Goal: Learn about a topic

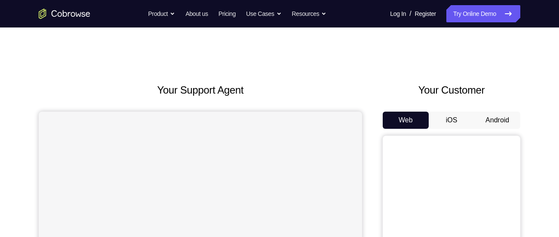
click at [497, 117] on button "Android" at bounding box center [497, 120] width 46 height 17
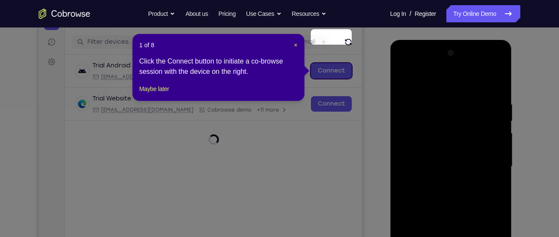
scroll to position [101, 0]
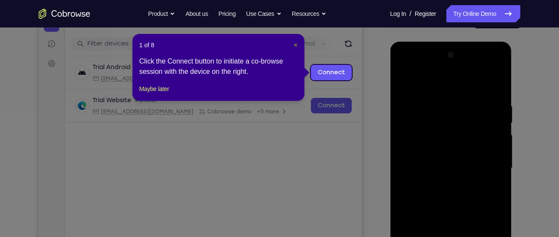
click at [295, 44] on span "×" at bounding box center [295, 45] width 3 height 7
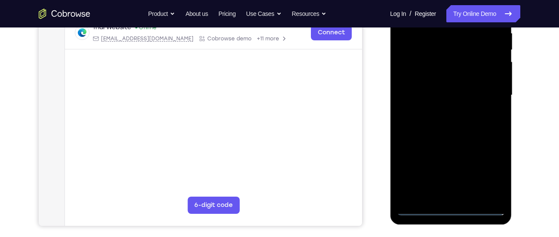
scroll to position [174, 0]
click at [451, 210] on div at bounding box center [450, 95] width 108 height 241
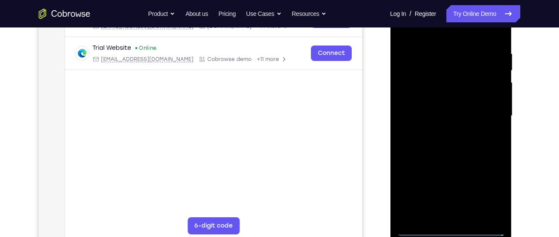
click at [498, 204] on div at bounding box center [450, 116] width 108 height 241
click at [492, 196] on div at bounding box center [450, 116] width 108 height 241
click at [436, 37] on div at bounding box center [450, 116] width 108 height 241
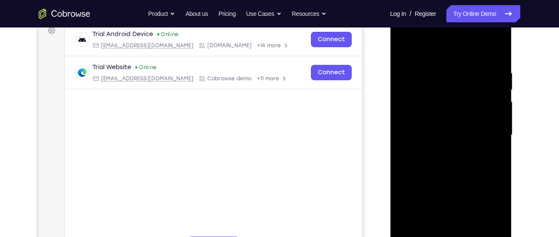
click at [412, 115] on div at bounding box center [450, 135] width 108 height 241
click at [432, 141] on div at bounding box center [450, 135] width 108 height 241
click at [434, 129] on div at bounding box center [450, 135] width 108 height 241
click at [431, 147] on div at bounding box center [450, 135] width 108 height 241
drag, startPoint x: 443, startPoint y: 193, endPoint x: 449, endPoint y: 136, distance: 57.5
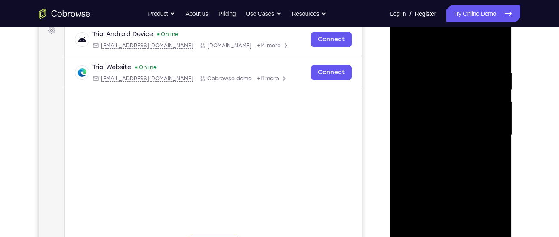
click at [449, 136] on div at bounding box center [450, 135] width 108 height 241
click at [450, 232] on div at bounding box center [450, 135] width 108 height 241
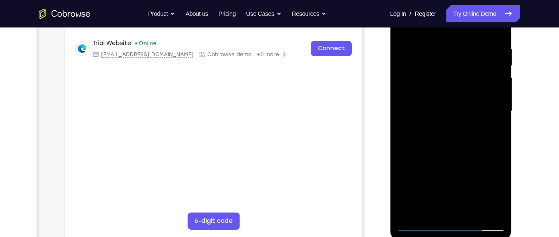
scroll to position [158, 0]
click at [455, 213] on div at bounding box center [450, 111] width 108 height 241
click at [480, 37] on div at bounding box center [450, 111] width 108 height 241
click at [401, 37] on div at bounding box center [450, 111] width 108 height 241
click at [480, 99] on div at bounding box center [450, 111] width 108 height 241
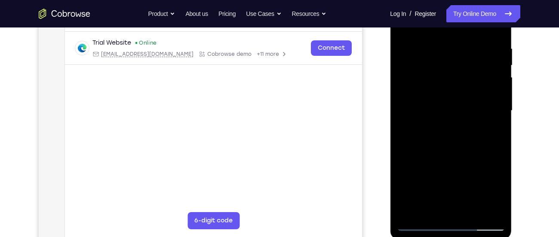
click at [475, 211] on div at bounding box center [450, 111] width 108 height 241
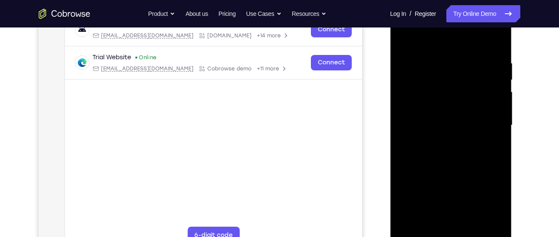
scroll to position [143, 0]
click at [498, 45] on div at bounding box center [450, 126] width 108 height 241
click at [435, 105] on div at bounding box center [450, 126] width 108 height 241
click at [412, 218] on div at bounding box center [450, 126] width 108 height 241
drag, startPoint x: 464, startPoint y: 214, endPoint x: 480, endPoint y: 160, distance: 56.0
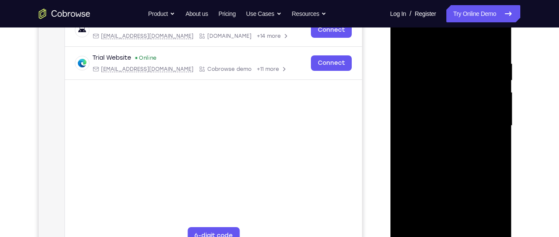
click at [480, 160] on div at bounding box center [450, 126] width 108 height 241
drag, startPoint x: 467, startPoint y: 199, endPoint x: 470, endPoint y: 88, distance: 110.9
click at [470, 88] on div at bounding box center [450, 126] width 108 height 241
drag, startPoint x: 470, startPoint y: 179, endPoint x: 480, endPoint y: 80, distance: 99.4
click at [480, 80] on div at bounding box center [450, 126] width 108 height 241
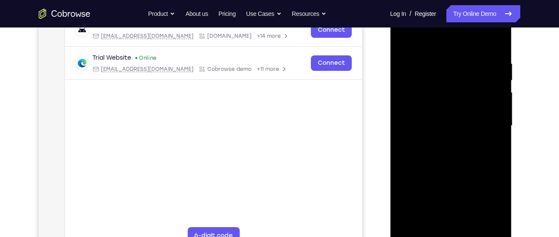
drag, startPoint x: 462, startPoint y: 178, endPoint x: 471, endPoint y: 74, distance: 104.4
click at [471, 74] on div at bounding box center [450, 126] width 108 height 241
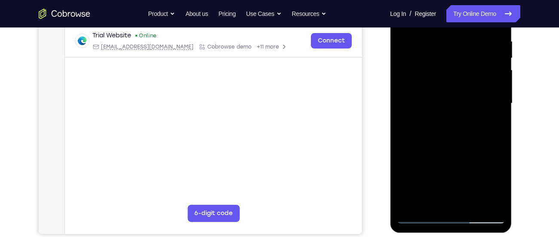
scroll to position [166, 0]
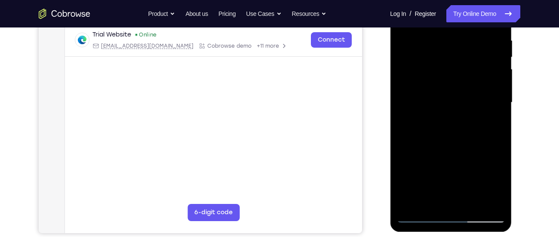
drag, startPoint x: 452, startPoint y: 130, endPoint x: 450, endPoint y: 169, distance: 39.2
click at [450, 169] on div at bounding box center [450, 102] width 108 height 241
drag, startPoint x: 450, startPoint y: 116, endPoint x: 448, endPoint y: 169, distance: 52.5
click at [448, 169] on div at bounding box center [450, 102] width 108 height 241
drag, startPoint x: 449, startPoint y: 120, endPoint x: 449, endPoint y: 179, distance: 58.9
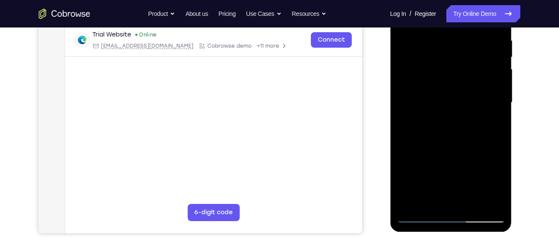
click at [449, 179] on div at bounding box center [450, 102] width 108 height 241
drag, startPoint x: 452, startPoint y: 104, endPoint x: 456, endPoint y: 169, distance: 65.5
click at [456, 169] on div at bounding box center [450, 102] width 108 height 241
drag, startPoint x: 446, startPoint y: 174, endPoint x: 462, endPoint y: 38, distance: 137.2
click at [462, 38] on div at bounding box center [450, 102] width 108 height 241
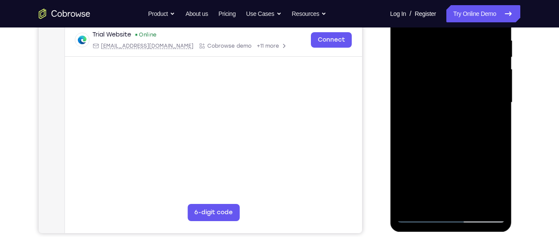
click at [433, 181] on div at bounding box center [450, 102] width 108 height 241
click at [426, 190] on div at bounding box center [450, 102] width 108 height 241
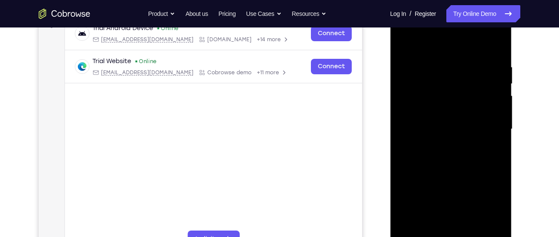
scroll to position [139, 0]
click at [497, 111] on div at bounding box center [450, 129] width 108 height 241
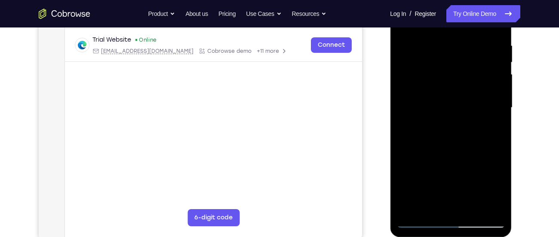
scroll to position [162, 0]
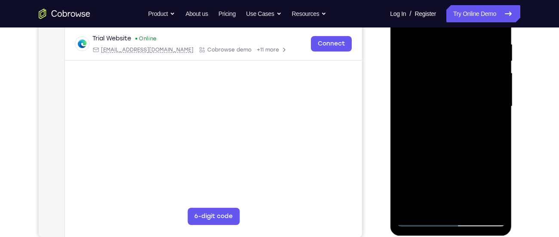
click at [434, 178] on div at bounding box center [450, 106] width 108 height 241
click at [424, 189] on div at bounding box center [450, 106] width 108 height 241
click at [444, 116] on div at bounding box center [450, 106] width 108 height 241
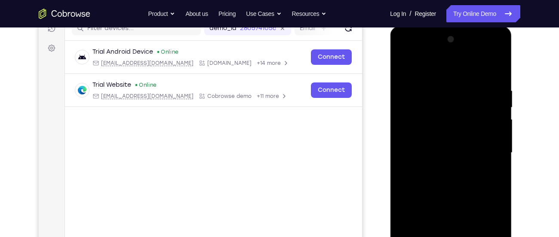
scroll to position [116, 0]
click at [402, 66] on div at bounding box center [450, 153] width 108 height 241
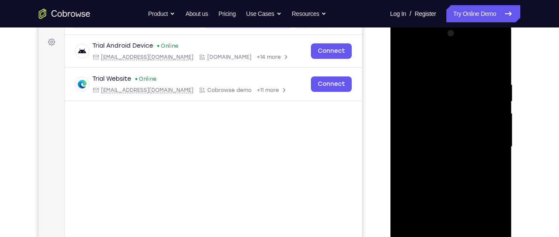
scroll to position [120, 0]
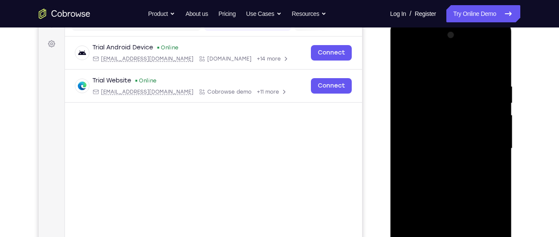
drag, startPoint x: 408, startPoint y: 69, endPoint x: 451, endPoint y: 251, distance: 187.2
click at [451, 237] on div at bounding box center [450, 148] width 108 height 241
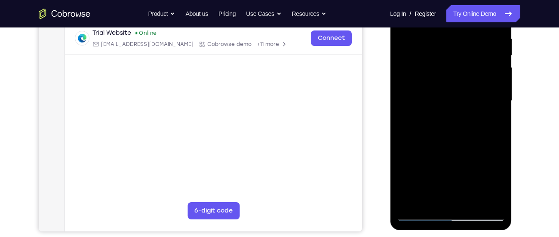
click at [419, 215] on div at bounding box center [450, 101] width 108 height 241
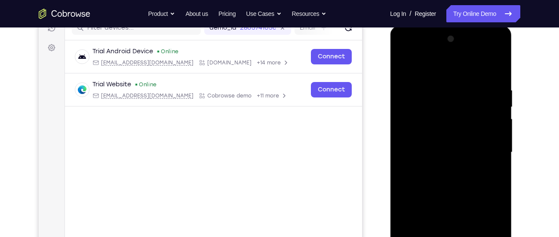
scroll to position [115, 0]
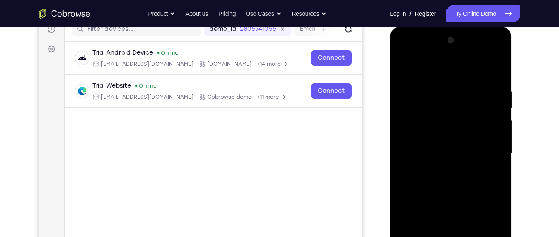
click at [404, 55] on div at bounding box center [450, 154] width 108 height 241
click at [484, 150] on div at bounding box center [450, 154] width 108 height 241
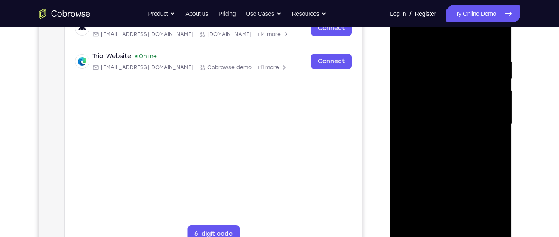
scroll to position [144, 0]
click at [442, 143] on div at bounding box center [450, 124] width 108 height 241
click at [439, 115] on div at bounding box center [450, 124] width 108 height 241
click at [429, 108] on div at bounding box center [450, 124] width 108 height 241
click at [430, 121] on div at bounding box center [450, 124] width 108 height 241
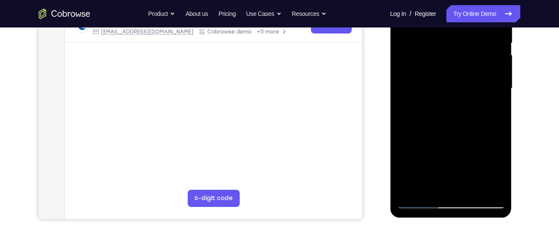
scroll to position [181, 0]
click at [430, 121] on div at bounding box center [450, 87] width 108 height 241
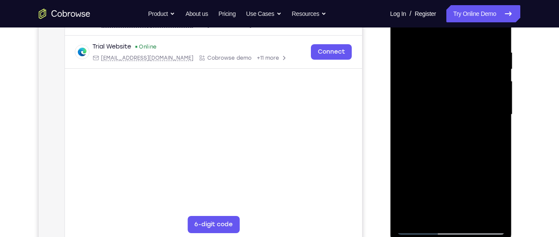
scroll to position [152, 0]
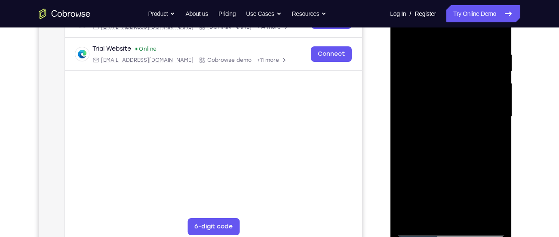
click at [442, 139] on div at bounding box center [450, 117] width 108 height 241
click at [431, 146] on div at bounding box center [450, 117] width 108 height 241
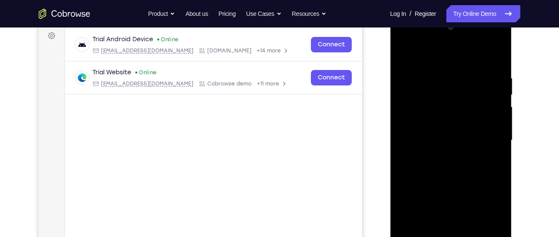
scroll to position [128, 0]
click at [438, 166] on div at bounding box center [450, 141] width 108 height 241
click at [441, 172] on div at bounding box center [450, 141] width 108 height 241
click at [442, 166] on div at bounding box center [450, 141] width 108 height 241
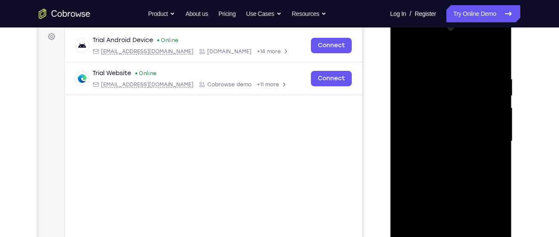
click at [442, 166] on div at bounding box center [450, 141] width 108 height 241
click at [442, 183] on div at bounding box center [450, 141] width 108 height 241
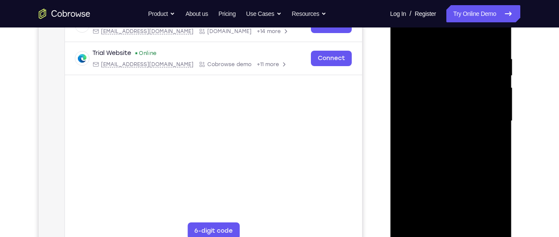
scroll to position [147, 0]
drag, startPoint x: 442, startPoint y: 163, endPoint x: 433, endPoint y: 83, distance: 81.3
click at [433, 83] on div at bounding box center [450, 121] width 108 height 241
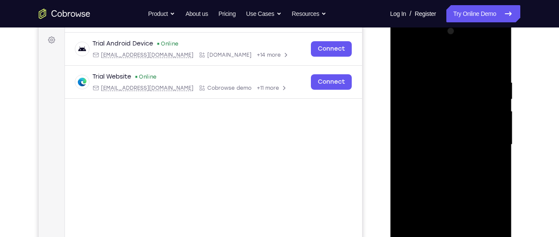
scroll to position [122, 0]
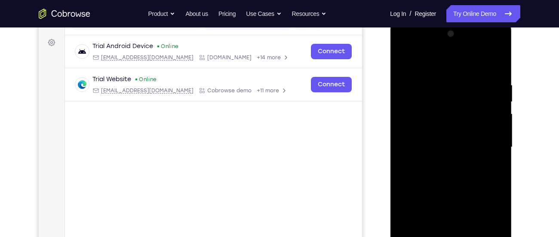
click at [434, 93] on div at bounding box center [450, 147] width 108 height 241
click at [430, 112] on div at bounding box center [450, 147] width 108 height 241
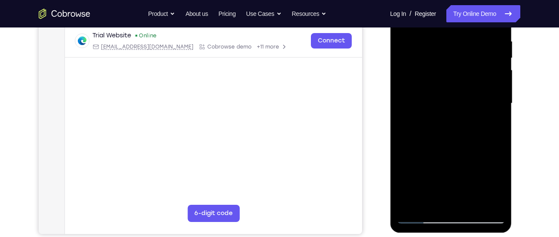
scroll to position [166, 0]
click at [421, 217] on div at bounding box center [450, 103] width 108 height 241
click at [458, 111] on div at bounding box center [450, 103] width 108 height 241
click at [462, 117] on div at bounding box center [450, 103] width 108 height 241
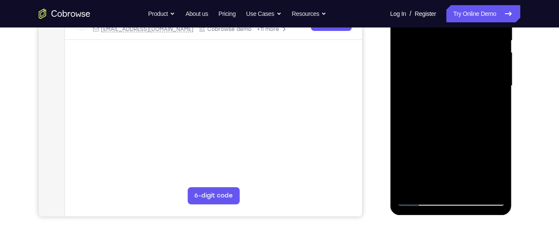
scroll to position [134, 0]
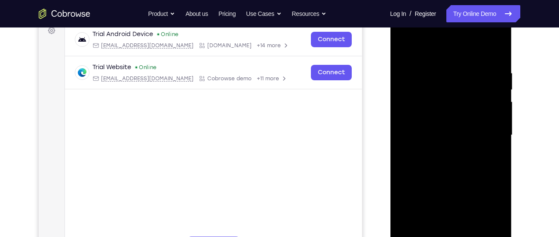
click at [450, 166] on div at bounding box center [450, 135] width 108 height 241
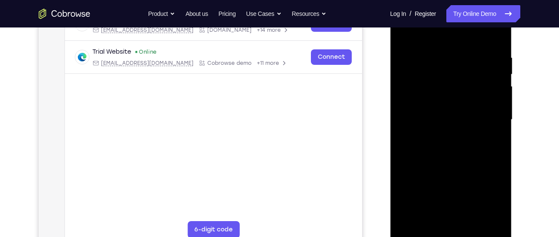
scroll to position [163, 0]
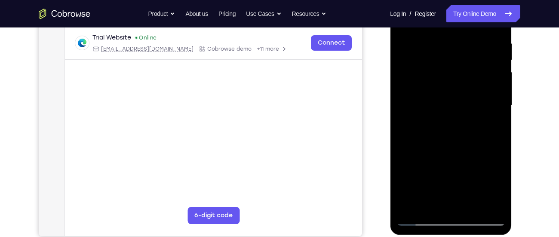
click at [470, 207] on div at bounding box center [450, 105] width 108 height 241
click at [451, 157] on div at bounding box center [450, 105] width 108 height 241
click at [456, 151] on div at bounding box center [450, 105] width 108 height 241
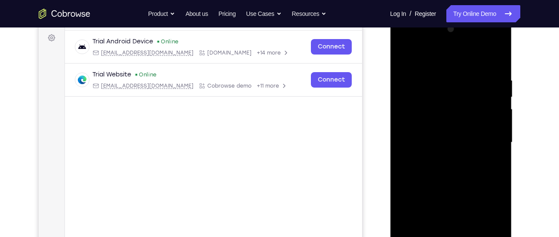
scroll to position [126, 0]
click at [401, 60] on div at bounding box center [450, 143] width 108 height 241
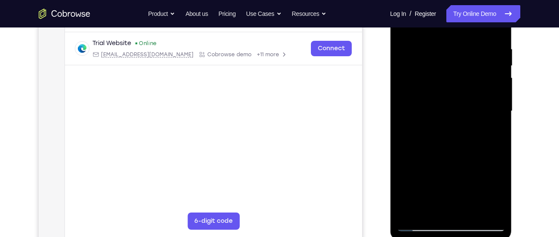
scroll to position [159, 0]
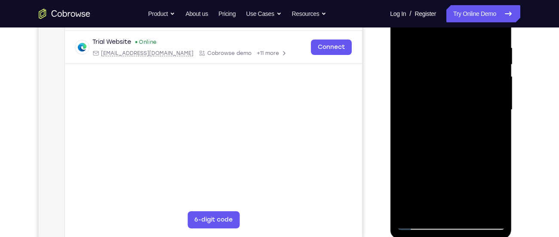
drag, startPoint x: 449, startPoint y: 196, endPoint x: 476, endPoint y: 111, distance: 88.8
click at [476, 111] on div at bounding box center [450, 110] width 108 height 241
click at [426, 212] on div at bounding box center [450, 110] width 108 height 241
drag, startPoint x: 421, startPoint y: 207, endPoint x: 401, endPoint y: 99, distance: 109.8
click at [401, 99] on div at bounding box center [450, 110] width 108 height 241
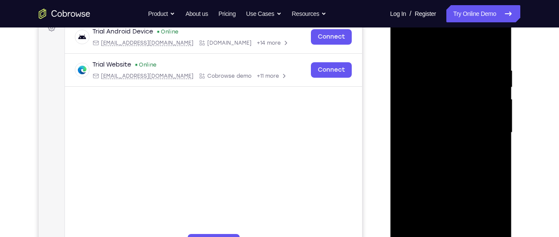
scroll to position [132, 0]
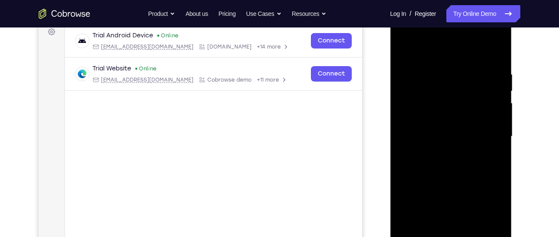
click at [402, 51] on div at bounding box center [450, 136] width 108 height 241
drag, startPoint x: 402, startPoint y: 51, endPoint x: 426, endPoint y: 70, distance: 29.9
click at [426, 70] on div at bounding box center [450, 136] width 108 height 241
drag, startPoint x: 434, startPoint y: 159, endPoint x: 439, endPoint y: 237, distance: 77.6
click at [439, 237] on div at bounding box center [450, 136] width 108 height 241
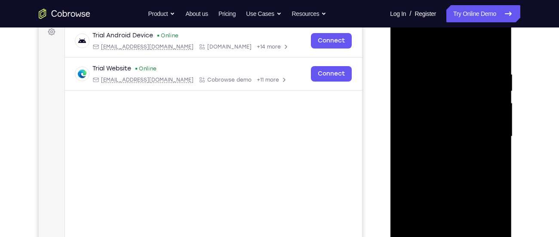
click at [435, 187] on div at bounding box center [450, 136] width 108 height 241
click at [412, 221] on div at bounding box center [450, 136] width 108 height 241
click at [401, 49] on div at bounding box center [450, 136] width 108 height 241
click at [404, 52] on div at bounding box center [450, 136] width 108 height 241
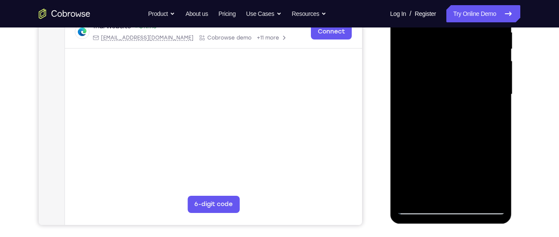
scroll to position [123, 0]
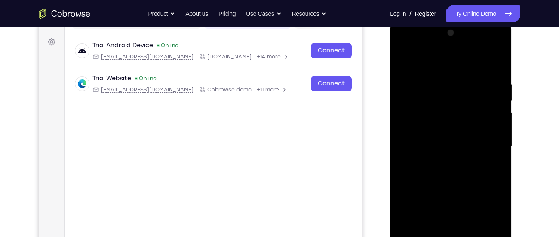
click at [439, 77] on div at bounding box center [450, 146] width 108 height 241
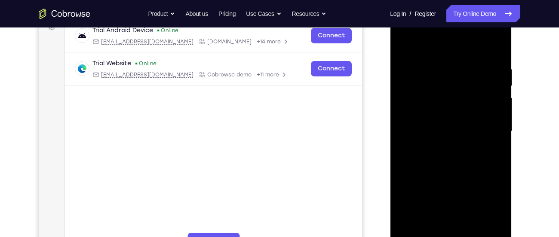
scroll to position [146, 0]
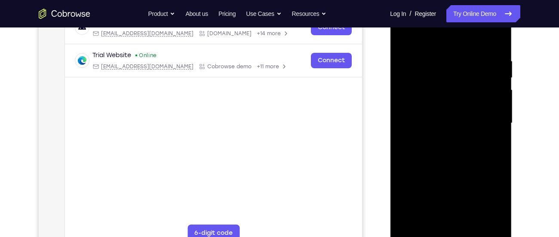
click at [493, 115] on div at bounding box center [450, 123] width 108 height 241
click at [493, 41] on div at bounding box center [450, 123] width 108 height 241
drag, startPoint x: 493, startPoint y: 56, endPoint x: 416, endPoint y: 65, distance: 78.3
click at [416, 65] on div at bounding box center [450, 123] width 108 height 241
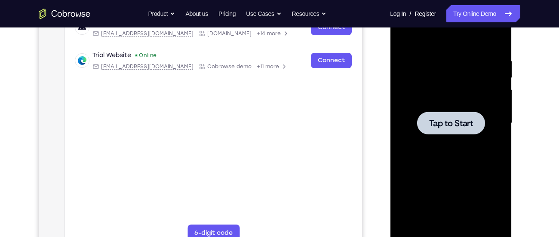
click at [474, 131] on div at bounding box center [451, 123] width 68 height 23
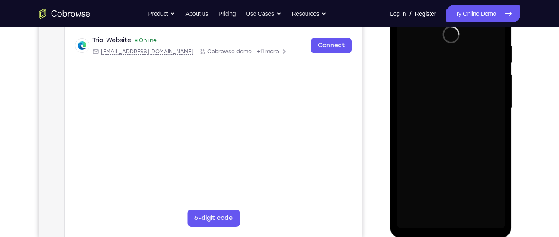
scroll to position [161, 0]
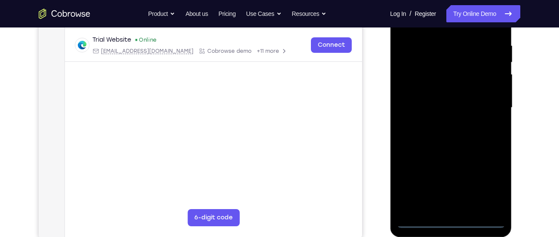
click at [450, 222] on div at bounding box center [450, 108] width 108 height 241
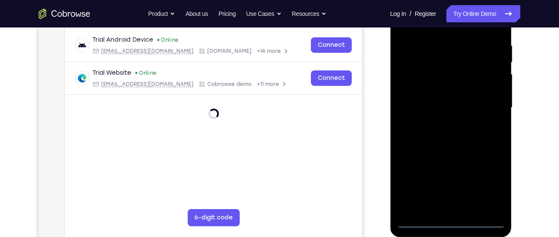
click at [489, 188] on div at bounding box center [450, 108] width 108 height 241
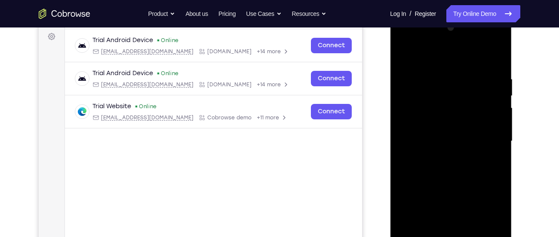
scroll to position [127, 0]
click at [434, 61] on div at bounding box center [450, 141] width 108 height 241
drag, startPoint x: 485, startPoint y: 135, endPoint x: 454, endPoint y: 107, distance: 41.7
click at [454, 107] on div at bounding box center [450, 141] width 108 height 241
click at [411, 116] on div at bounding box center [450, 141] width 108 height 241
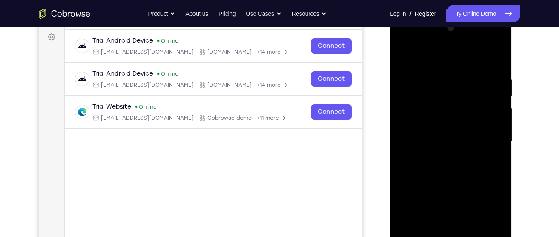
click at [406, 46] on div at bounding box center [450, 141] width 108 height 241
click at [410, 120] on div at bounding box center [450, 141] width 108 height 241
click at [441, 147] on div at bounding box center [450, 141] width 108 height 241
click at [432, 134] on div at bounding box center [450, 141] width 108 height 241
click at [428, 153] on div at bounding box center [450, 141] width 108 height 241
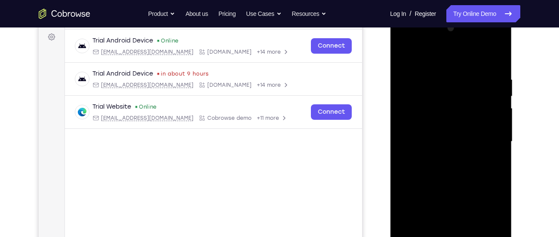
drag, startPoint x: 441, startPoint y: 214, endPoint x: 461, endPoint y: 146, distance: 70.2
click at [461, 146] on div at bounding box center [450, 141] width 108 height 241
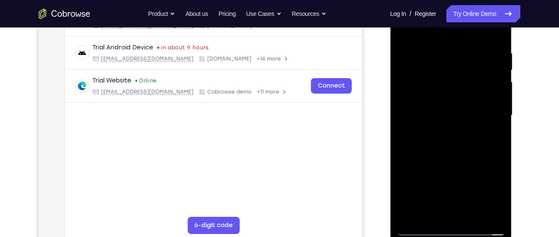
scroll to position [154, 0]
click at [447, 211] on div at bounding box center [450, 114] width 108 height 241
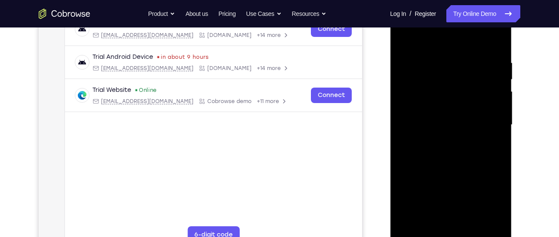
scroll to position [143, 0]
click at [442, 88] on div at bounding box center [450, 126] width 108 height 241
click at [411, 218] on div at bounding box center [450, 126] width 108 height 241
click at [433, 105] on div at bounding box center [450, 126] width 108 height 241
click at [417, 212] on div at bounding box center [450, 126] width 108 height 241
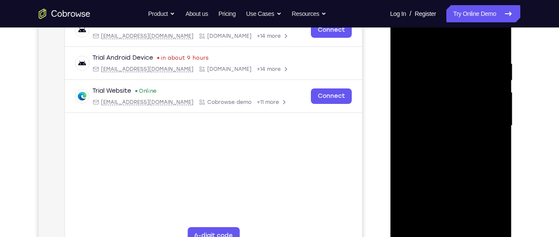
click at [403, 38] on div at bounding box center [450, 126] width 108 height 241
drag, startPoint x: 439, startPoint y: 169, endPoint x: 447, endPoint y: 129, distance: 40.3
click at [447, 129] on div at bounding box center [450, 126] width 108 height 241
drag, startPoint x: 456, startPoint y: 188, endPoint x: 466, endPoint y: 138, distance: 51.7
click at [466, 138] on div at bounding box center [450, 126] width 108 height 241
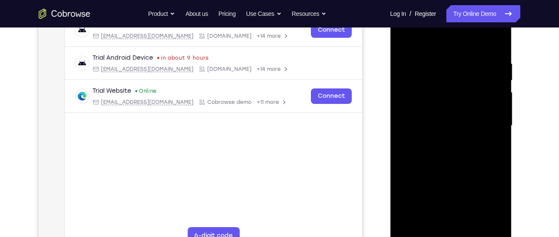
drag, startPoint x: 464, startPoint y: 195, endPoint x: 477, endPoint y: 130, distance: 65.8
click at [477, 130] on div at bounding box center [450, 126] width 108 height 241
drag, startPoint x: 471, startPoint y: 192, endPoint x: 471, endPoint y: 120, distance: 71.4
click at [471, 120] on div at bounding box center [450, 126] width 108 height 241
drag, startPoint x: 456, startPoint y: 197, endPoint x: 462, endPoint y: 146, distance: 51.9
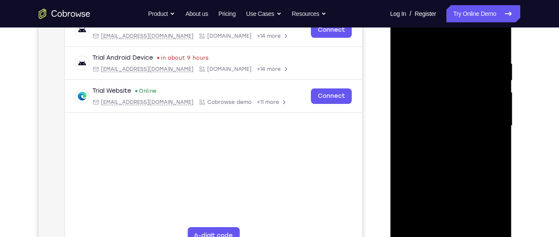
click at [462, 146] on div at bounding box center [450, 126] width 108 height 241
drag, startPoint x: 458, startPoint y: 196, endPoint x: 470, endPoint y: 92, distance: 105.6
click at [470, 92] on div at bounding box center [450, 126] width 108 height 241
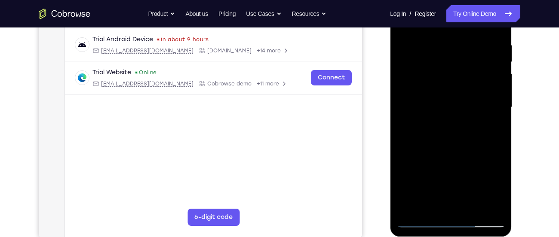
scroll to position [162, 0]
drag, startPoint x: 451, startPoint y: 89, endPoint x: 443, endPoint y: 183, distance: 93.6
click at [443, 183] on div at bounding box center [450, 107] width 108 height 241
drag, startPoint x: 454, startPoint y: 80, endPoint x: 477, endPoint y: 208, distance: 130.1
click at [477, 208] on div at bounding box center [450, 107] width 108 height 241
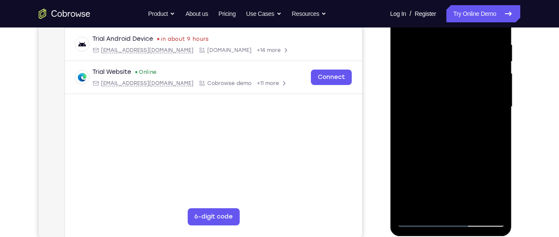
drag, startPoint x: 463, startPoint y: 86, endPoint x: 494, endPoint y: 210, distance: 127.3
click at [494, 210] on div at bounding box center [450, 107] width 108 height 241
drag, startPoint x: 480, startPoint y: 120, endPoint x: 489, endPoint y: 170, distance: 50.7
click at [489, 170] on div at bounding box center [450, 107] width 108 height 241
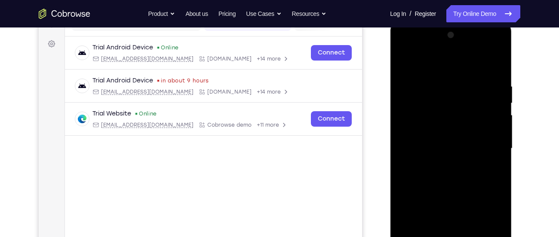
scroll to position [119, 0]
